Goal: Transaction & Acquisition: Purchase product/service

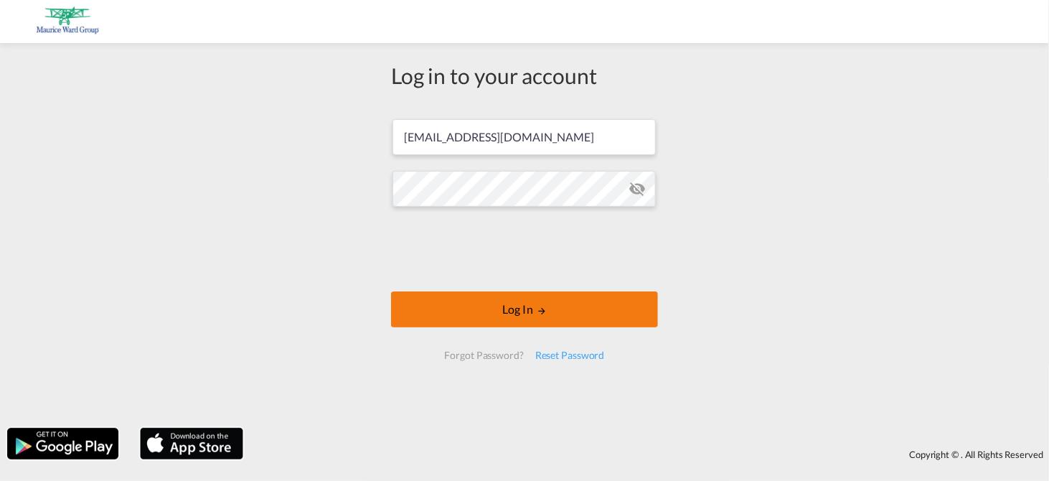
click at [536, 311] on button "Log In" at bounding box center [524, 309] width 267 height 36
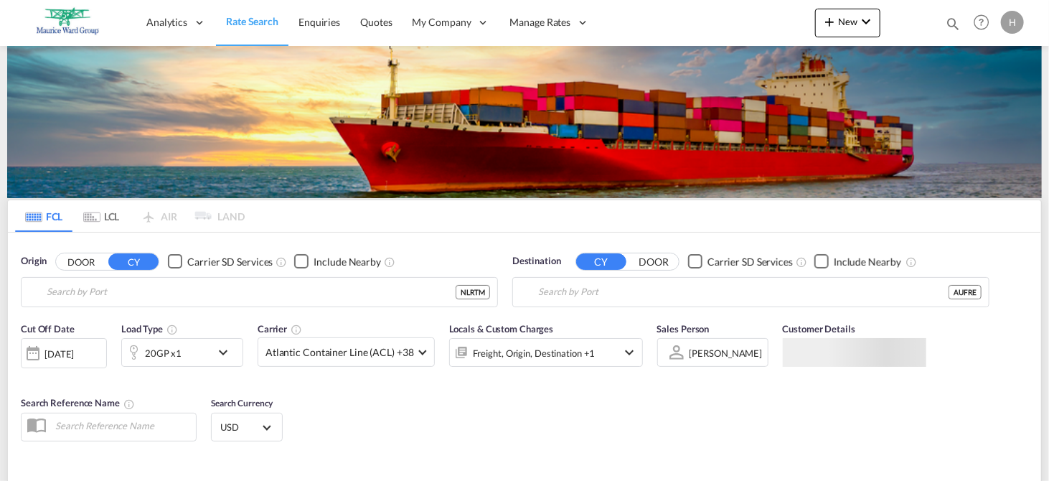
type input "[GEOGRAPHIC_DATA], NLRTM"
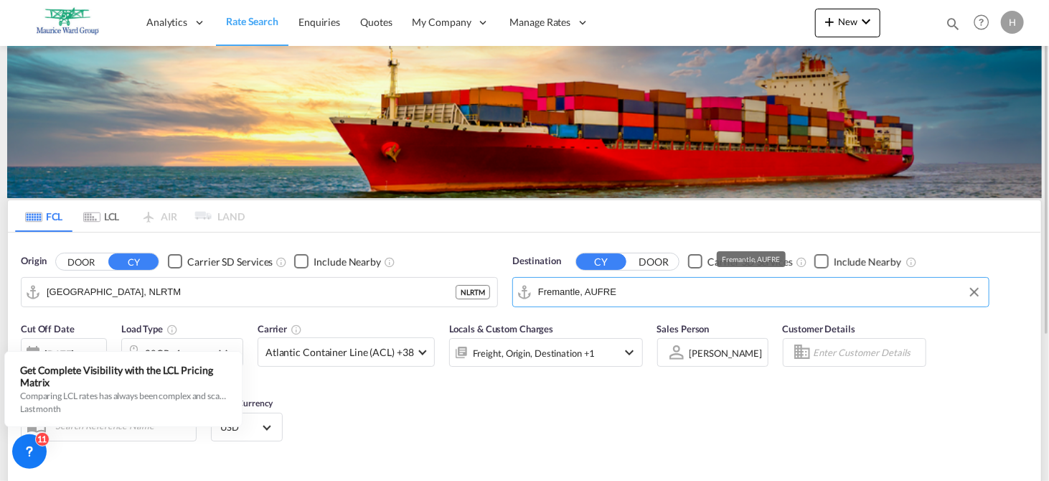
drag, startPoint x: 619, startPoint y: 296, endPoint x: 681, endPoint y: 285, distance: 62.6
click at [681, 285] on input "Fremantle, AUFRE" at bounding box center [759, 292] width 443 height 22
type input "Nhava sheva"
click at [56, 253] on button "DOOR" at bounding box center [81, 261] width 50 height 16
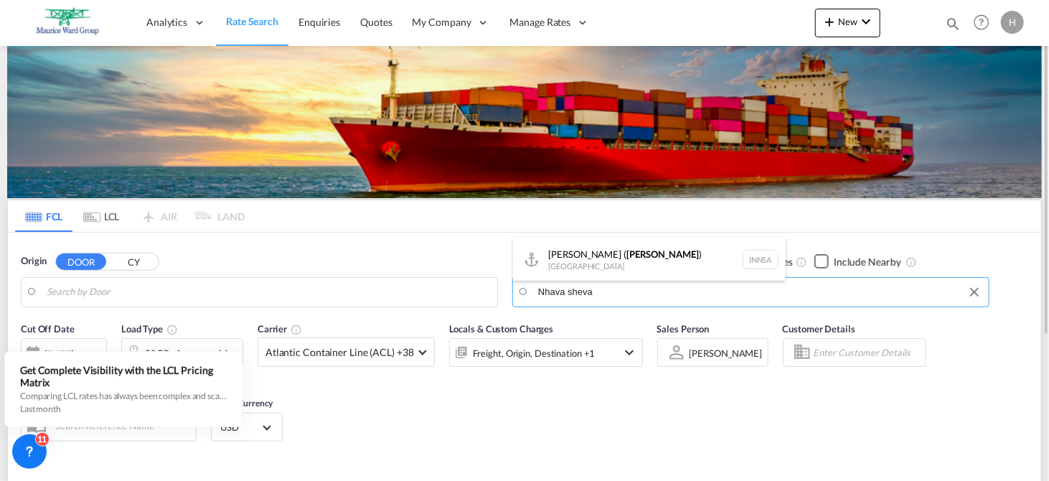
click at [597, 293] on input "Nhava sheva" at bounding box center [759, 292] width 443 height 22
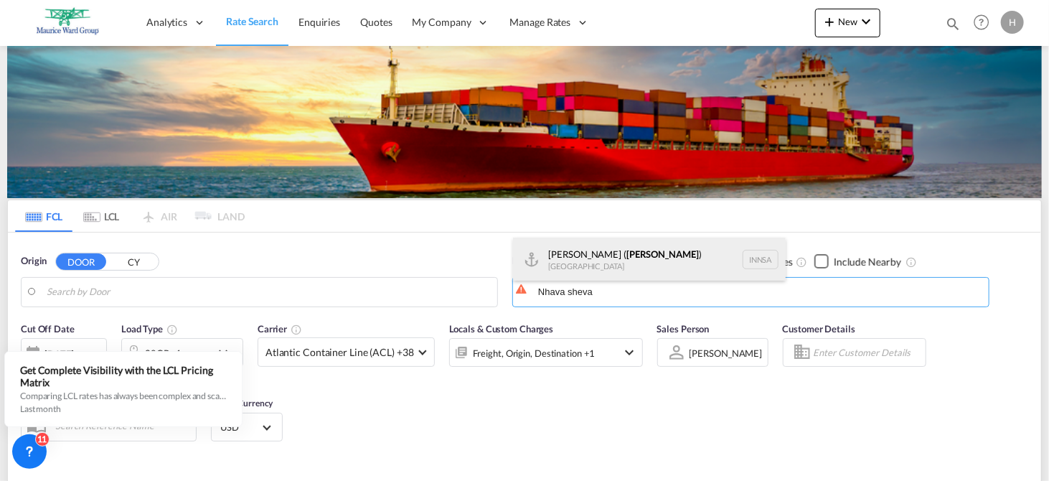
click at [620, 251] on div "[PERSON_NAME] ( [GEOGRAPHIC_DATA] ) [GEOGRAPHIC_DATA] [GEOGRAPHIC_DATA]" at bounding box center [649, 258] width 273 height 43
type input "[PERSON_NAME] ([PERSON_NAME]), [GEOGRAPHIC_DATA]"
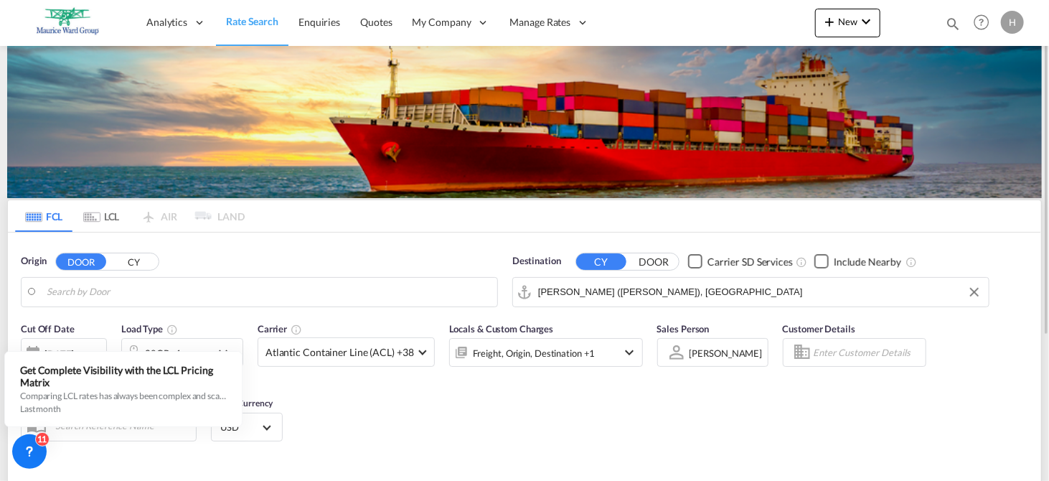
click at [765, 423] on div "Cut Off Date [DATE] [DATE] Load Type 20GP x1 Carrier Atlantic Container Line (A…" at bounding box center [524, 384] width 1033 height 140
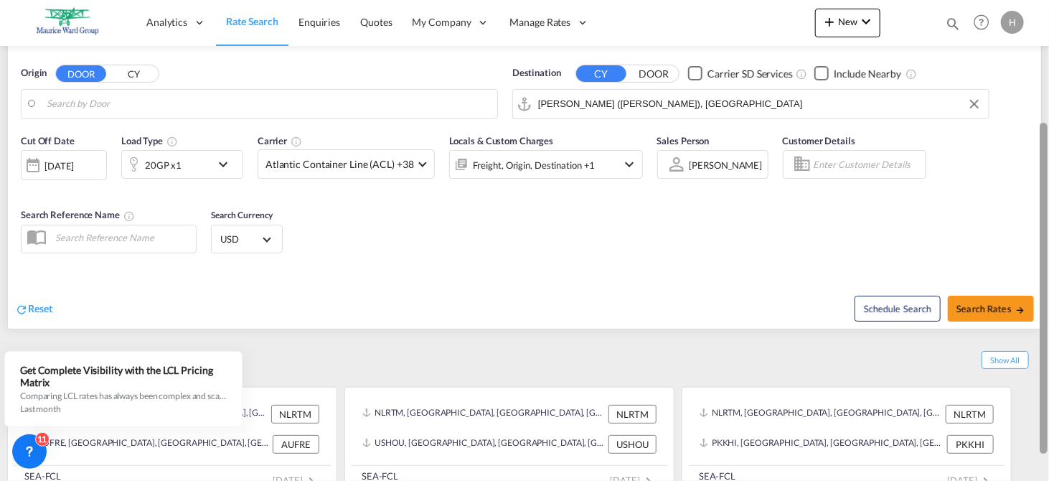
scroll to position [191, 0]
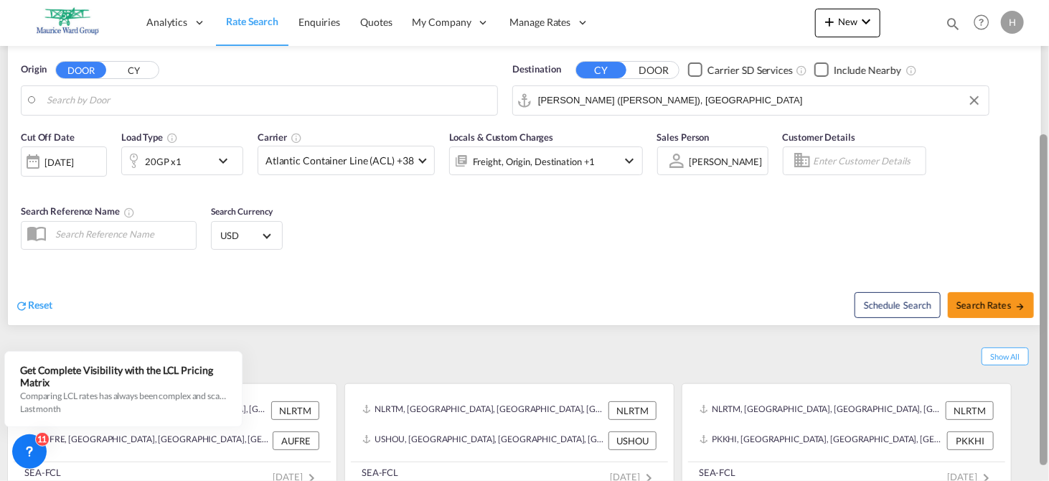
drag, startPoint x: 1043, startPoint y: 135, endPoint x: 1059, endPoint y: 266, distance: 132.3
click at [68, 164] on div "[DATE]" at bounding box center [58, 162] width 29 height 13
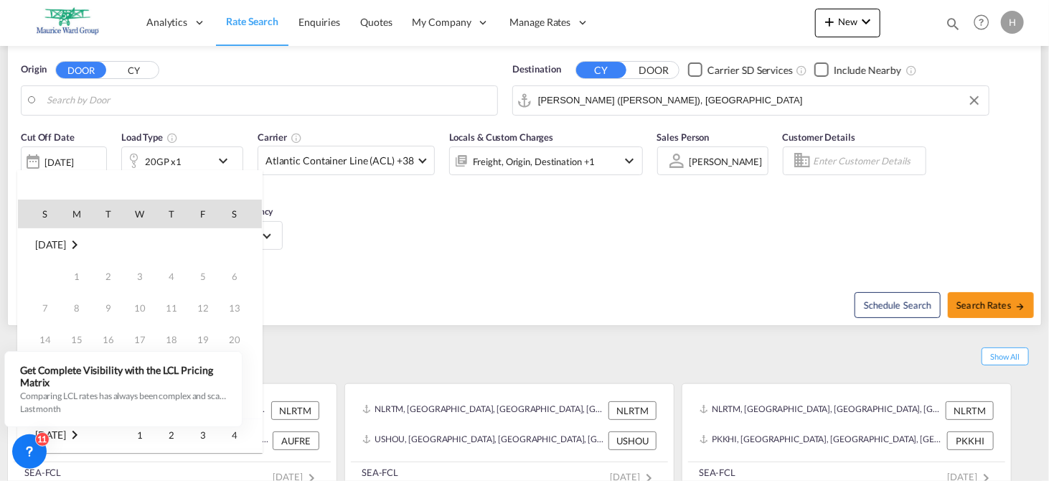
drag, startPoint x: 246, startPoint y: 318, endPoint x: 262, endPoint y: 429, distance: 112.4
click at [262, 429] on body "Analytics Reports Dashboard Rate Search Enquiries Quotes" at bounding box center [524, 240] width 1049 height 481
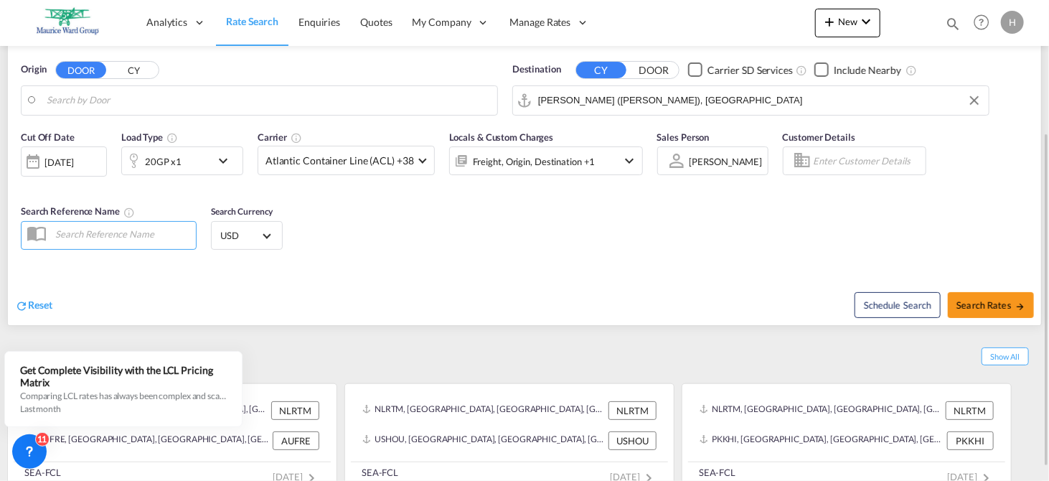
click at [69, 162] on div "[DATE]" at bounding box center [58, 162] width 29 height 13
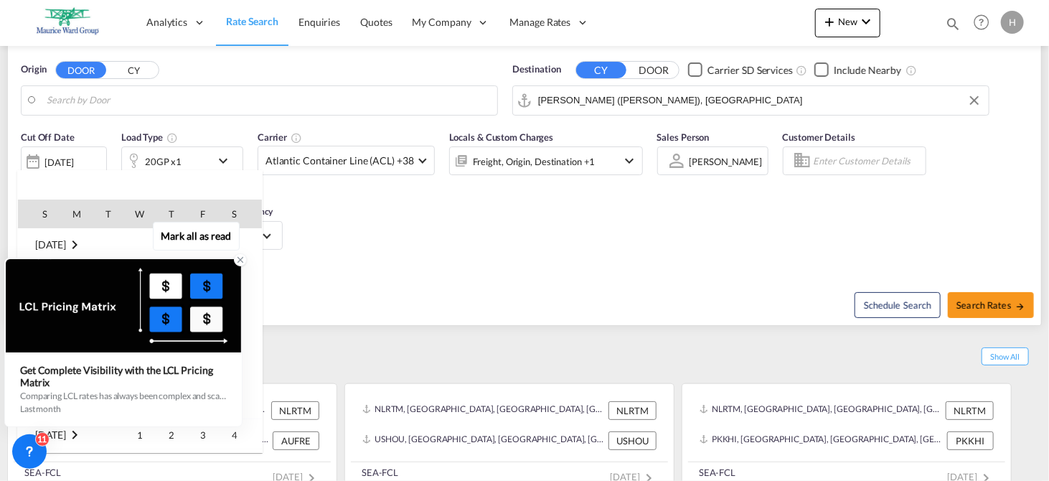
click at [239, 260] on icon at bounding box center [240, 260] width 10 height 10
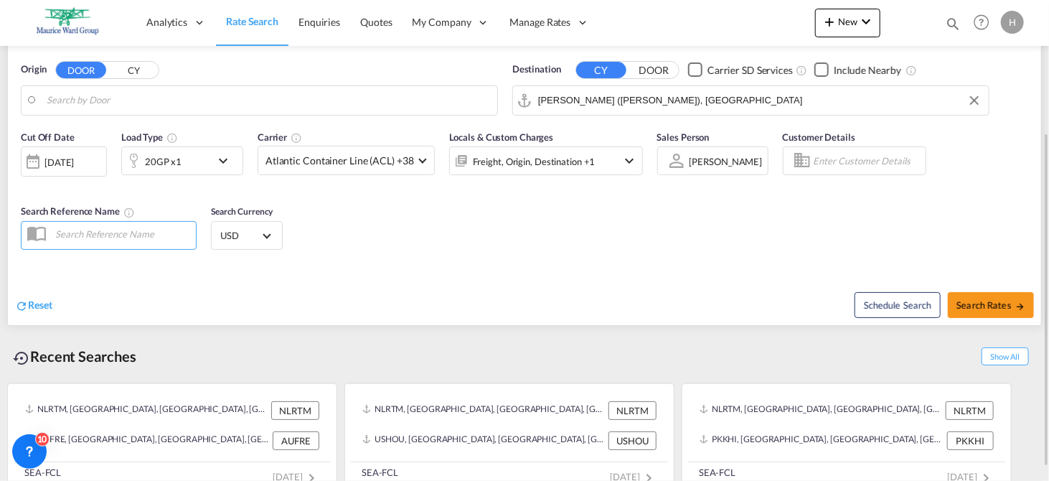
click at [35, 158] on div at bounding box center [33, 161] width 23 height 29
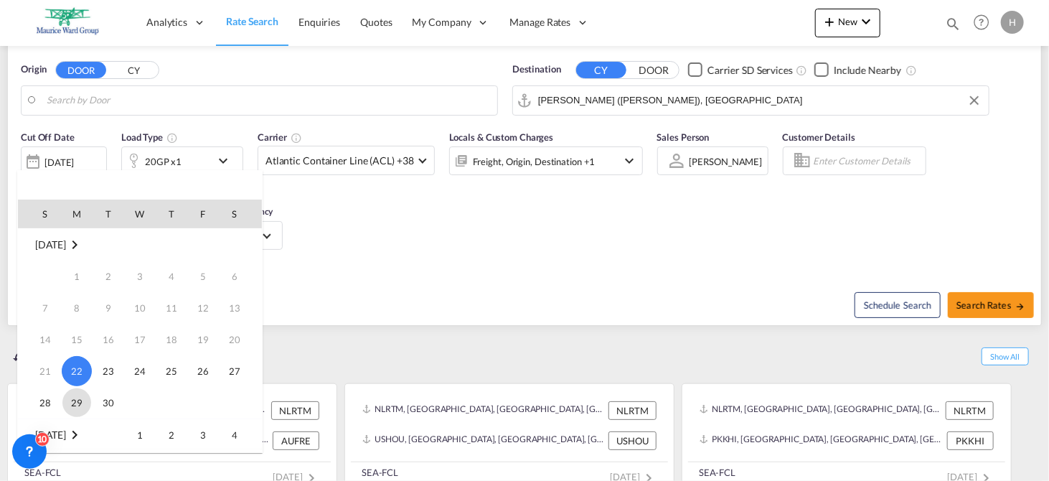
click at [72, 399] on span "29" at bounding box center [76, 402] width 29 height 29
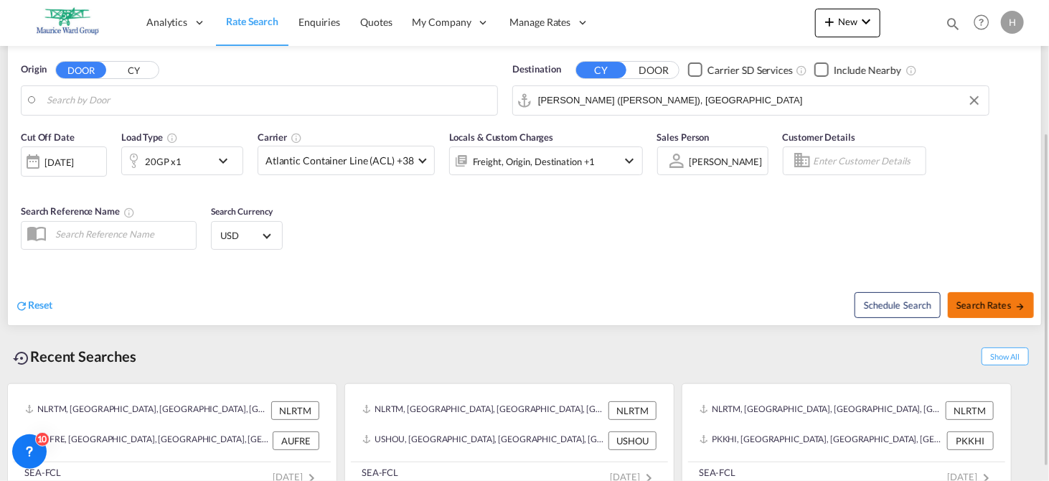
click at [988, 308] on span "Search Rates" at bounding box center [990, 304] width 69 height 11
click at [969, 300] on span "Search Rates" at bounding box center [990, 304] width 69 height 11
click at [947, 292] on button "Search Rates" at bounding box center [990, 305] width 86 height 26
click at [979, 306] on span "Search Rates" at bounding box center [990, 304] width 69 height 11
click at [420, 161] on span at bounding box center [422, 159] width 8 height 8
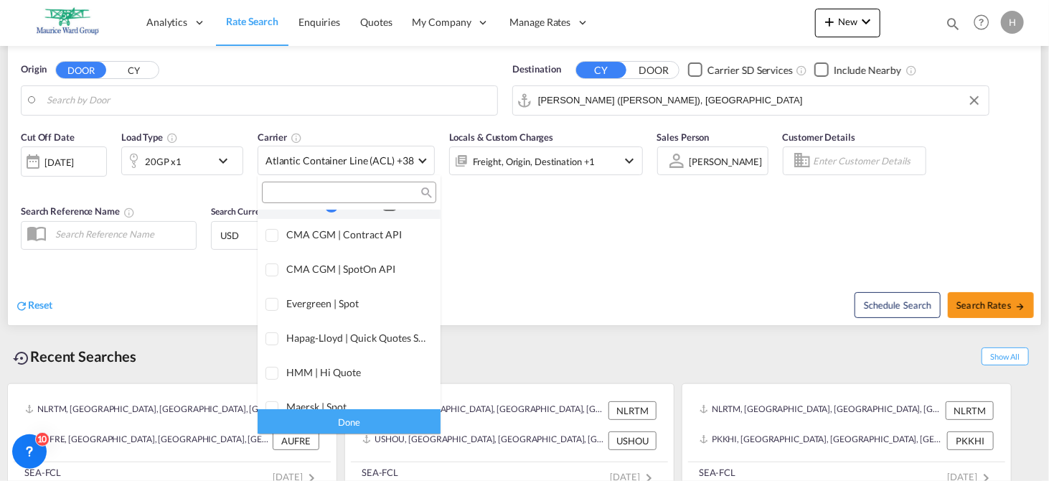
scroll to position [0, 0]
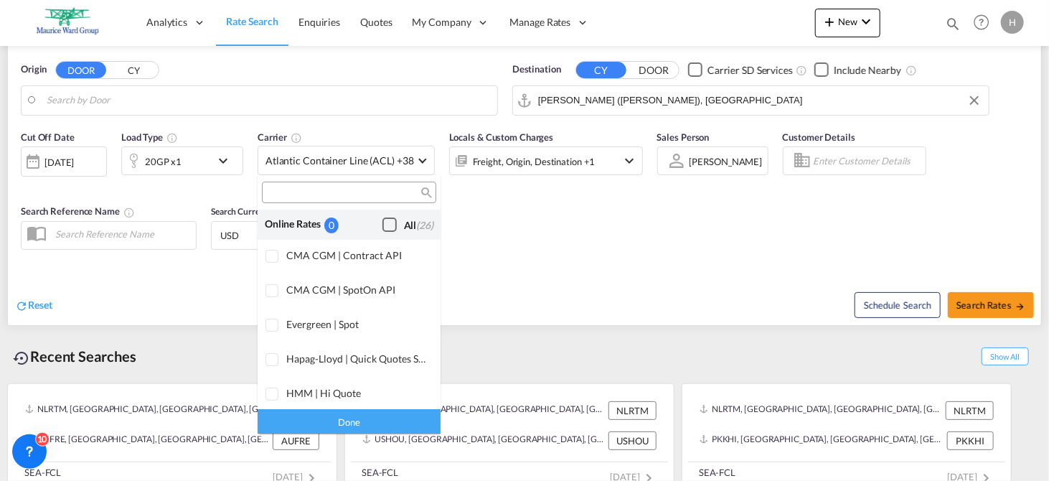
click at [382, 225] on div "Checkbox No Ink" at bounding box center [389, 224] width 14 height 14
click at [972, 303] on md-backdrop at bounding box center [524, 240] width 1049 height 481
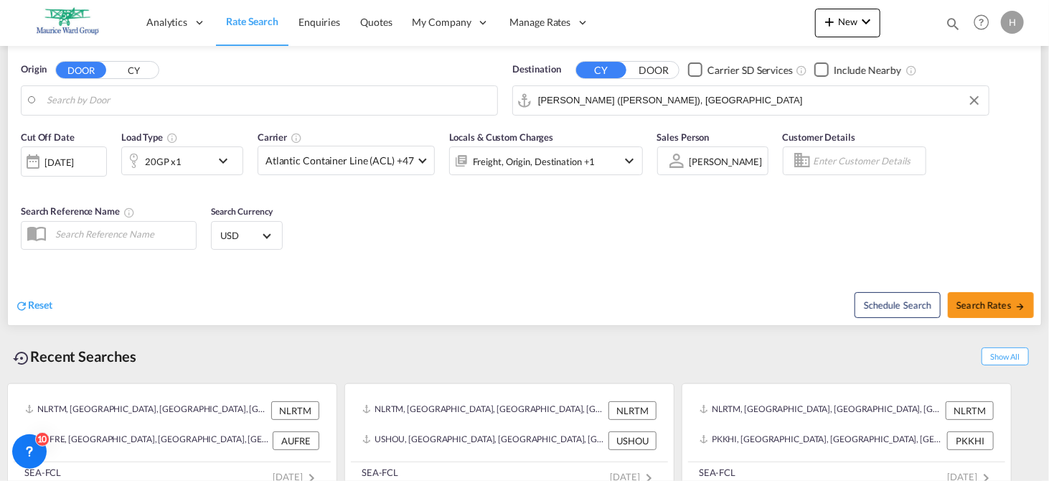
click at [972, 303] on span "Search Rates" at bounding box center [990, 304] width 69 height 11
click at [1000, 303] on span "Search Rates" at bounding box center [990, 304] width 69 height 11
click at [990, 298] on button "Search Rates" at bounding box center [990, 305] width 86 height 26
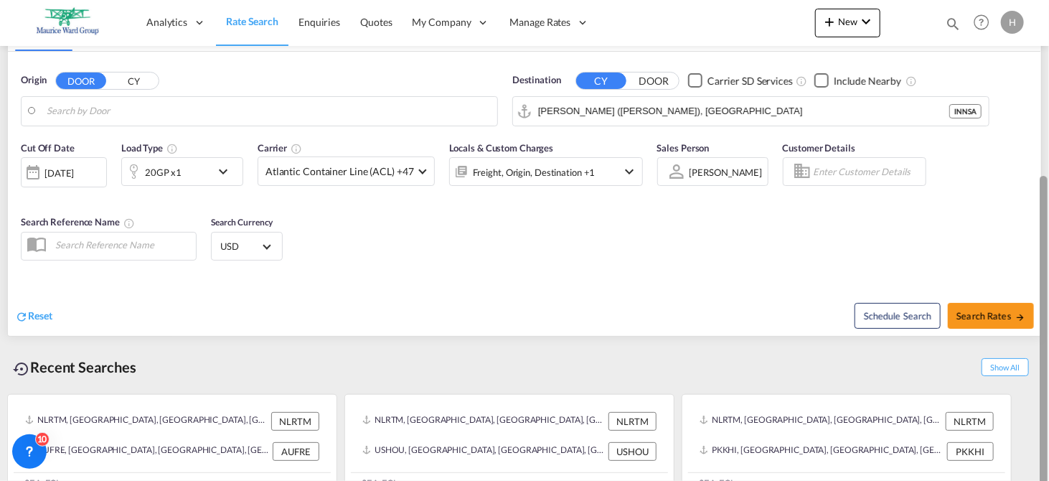
scroll to position [209, 0]
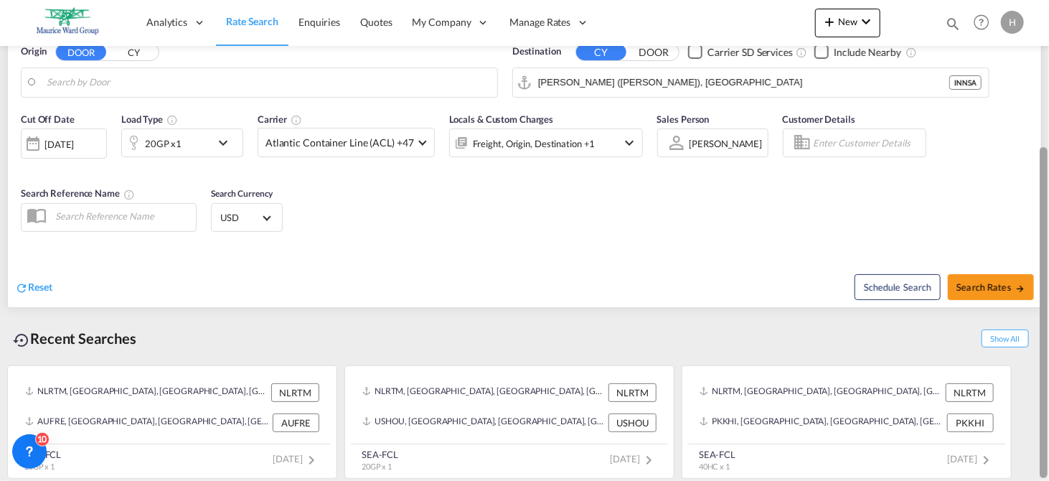
drag, startPoint x: 1046, startPoint y: 165, endPoint x: 1059, endPoint y: 193, distance: 31.1
click at [977, 290] on span "Search Rates" at bounding box center [990, 286] width 69 height 11
